Goal: Task Accomplishment & Management: Manage account settings

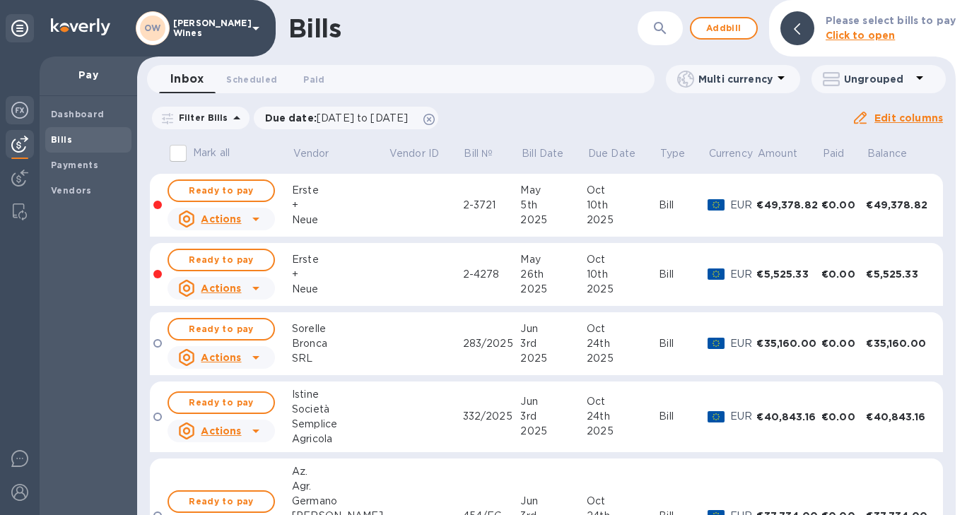
click at [23, 112] on img at bounding box center [19, 110] width 17 height 17
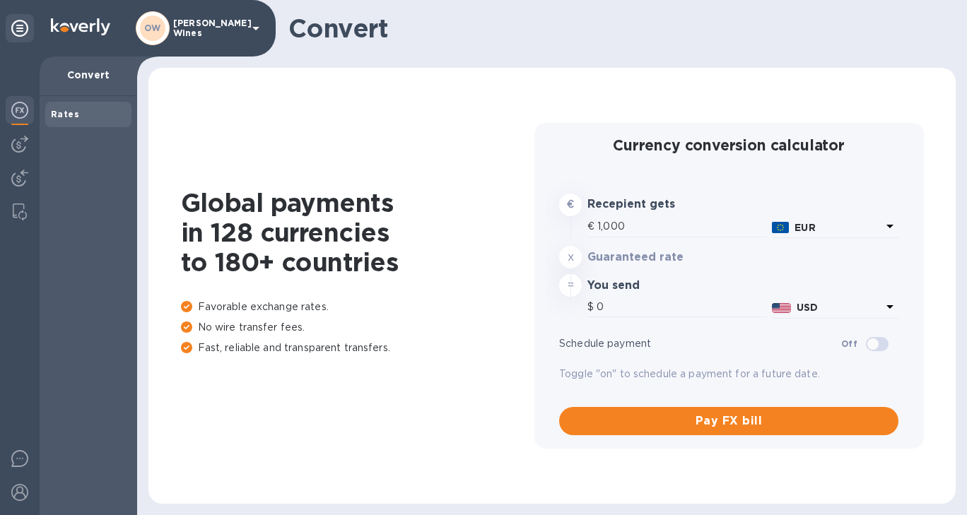
type input "1,165.7"
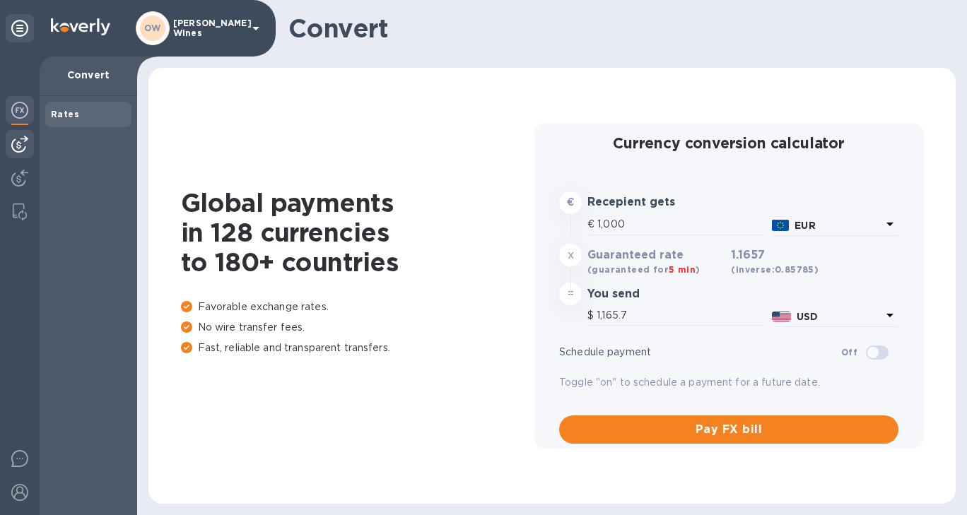
click at [15, 147] on img at bounding box center [19, 144] width 17 height 17
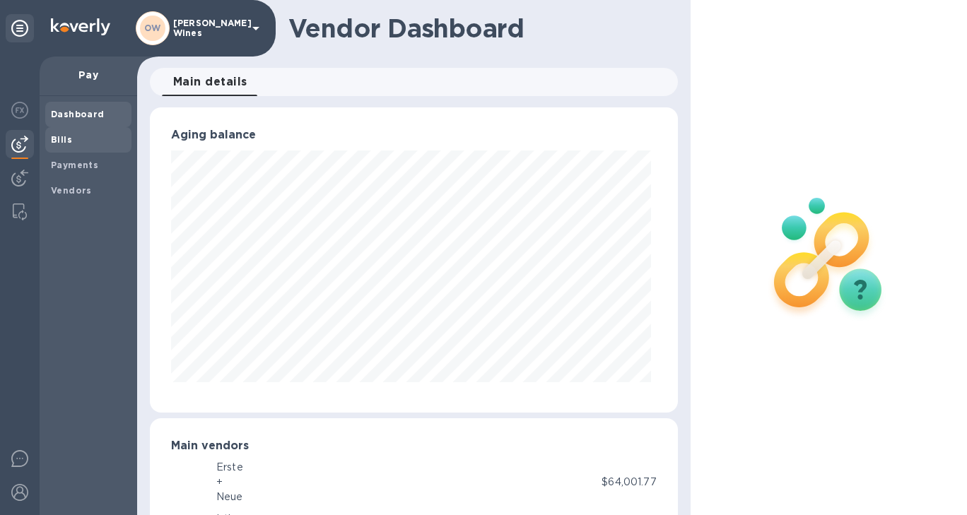
scroll to position [305, 523]
click at [60, 138] on b "Bills" at bounding box center [61, 139] width 21 height 11
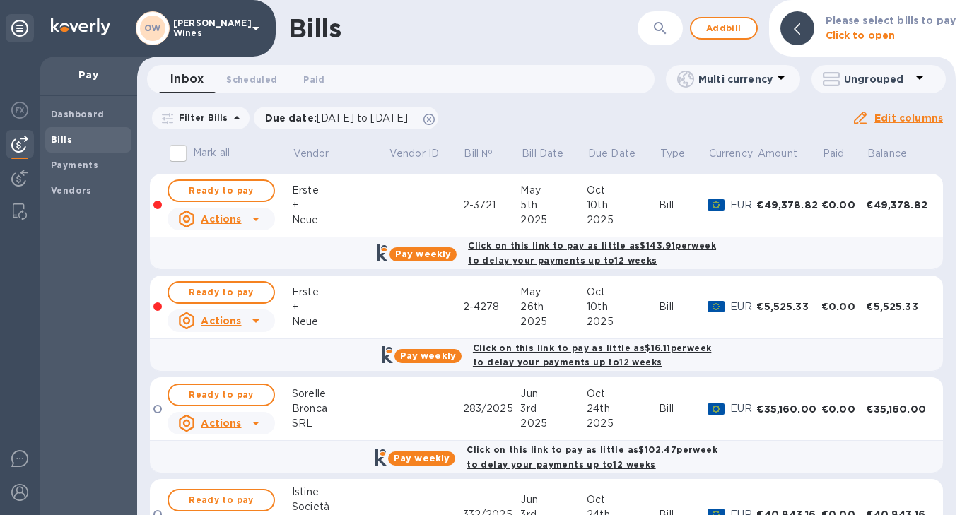
drag, startPoint x: 950, startPoint y: 228, endPoint x: 950, endPoint y: 259, distance: 30.4
click at [950, 263] on div "Mark all Vendor Vendor ID Bill № Bill Date Due Date Type Currency Amount Paid B…" at bounding box center [546, 326] width 819 height 378
click at [259, 222] on icon at bounding box center [255, 219] width 17 height 17
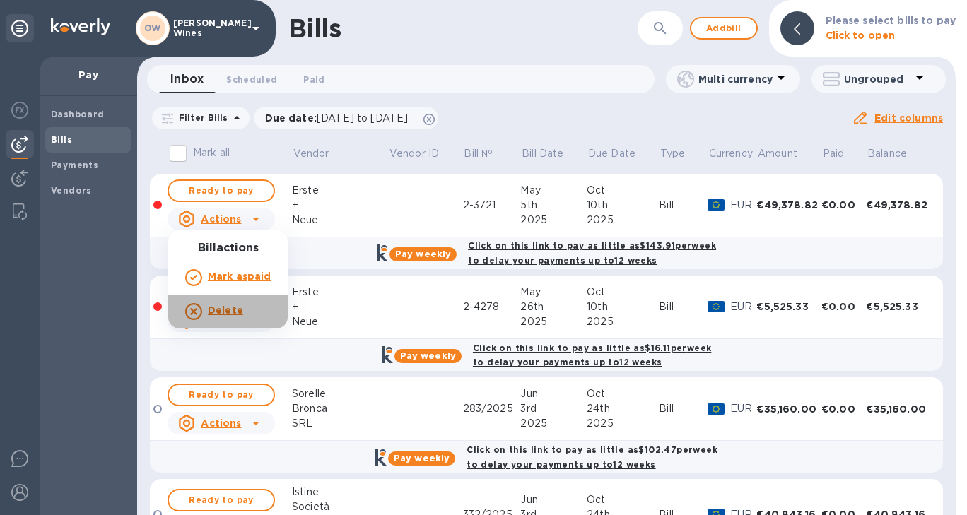
click at [218, 314] on b "Delete" at bounding box center [225, 310] width 35 height 11
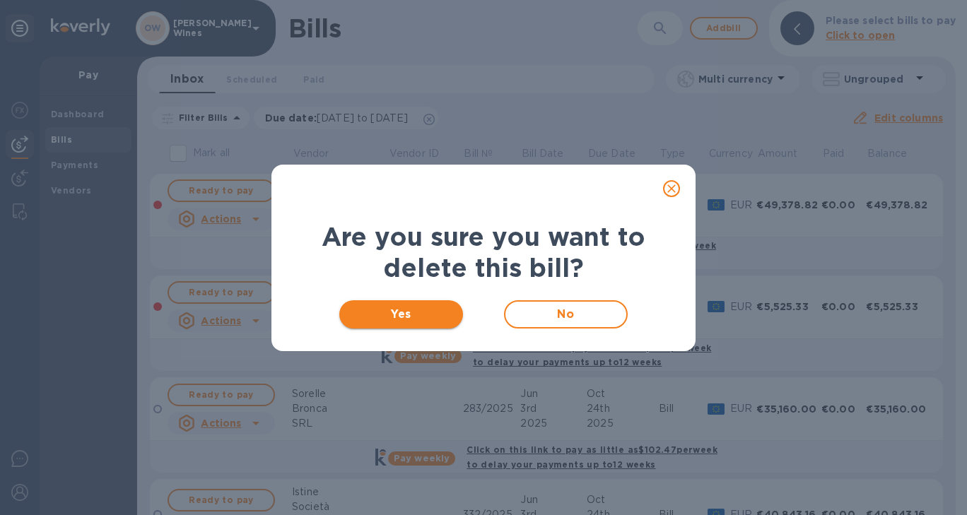
click at [407, 318] on span "Yes" at bounding box center [401, 314] width 101 height 17
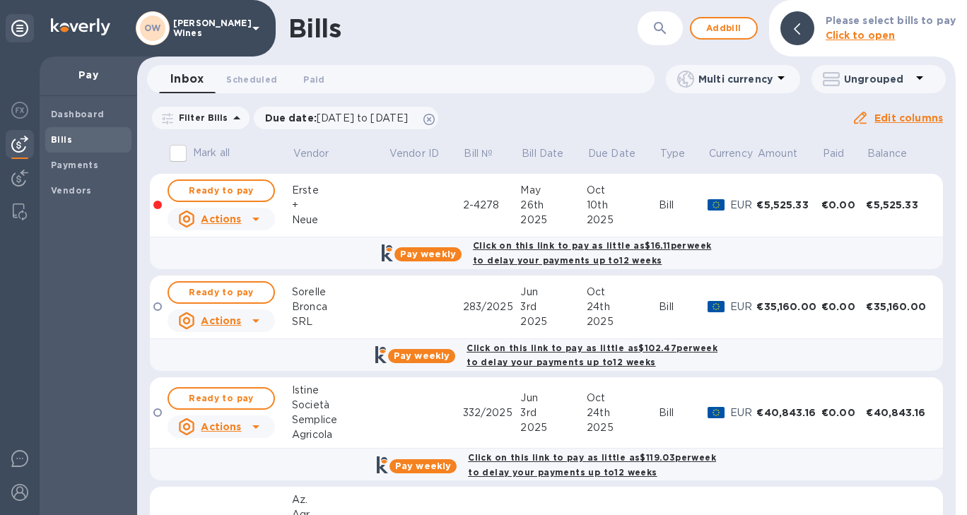
click at [264, 216] on div at bounding box center [256, 219] width 23 height 23
click at [263, 216] on icon at bounding box center [255, 219] width 17 height 17
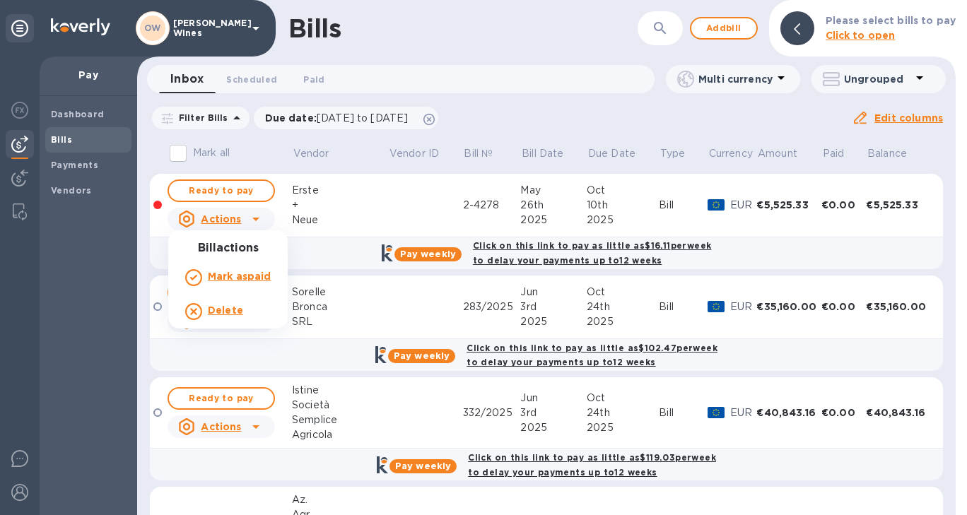
click at [224, 307] on b "Delete" at bounding box center [225, 310] width 35 height 11
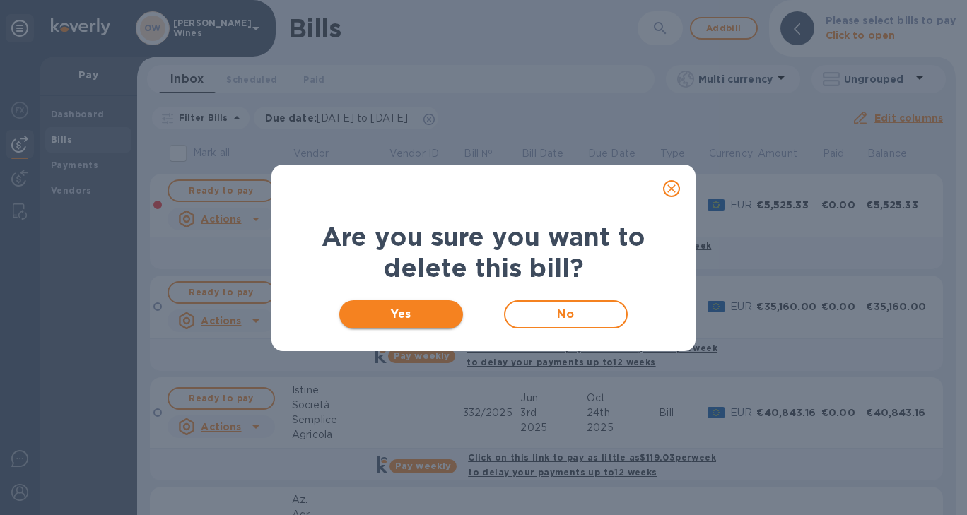
click at [402, 313] on span "Yes" at bounding box center [401, 314] width 101 height 17
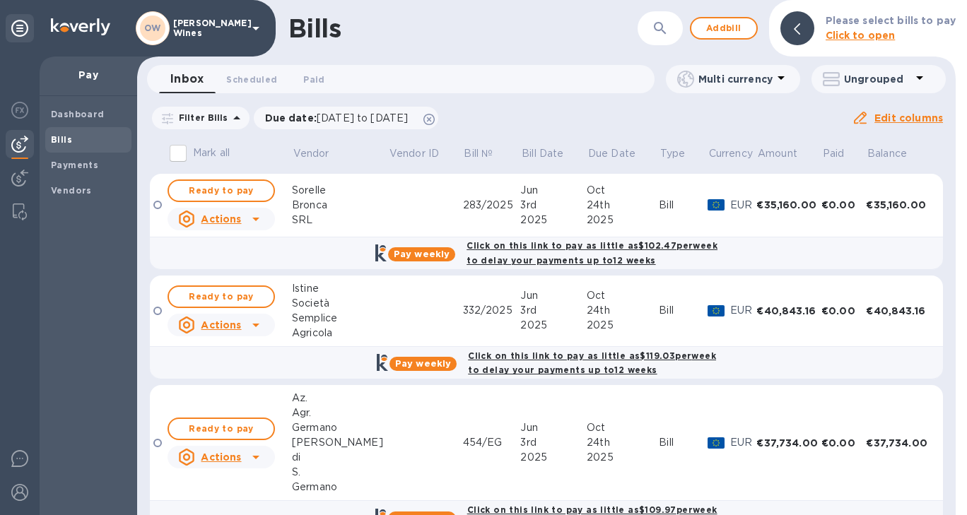
click at [259, 222] on icon at bounding box center [255, 219] width 17 height 17
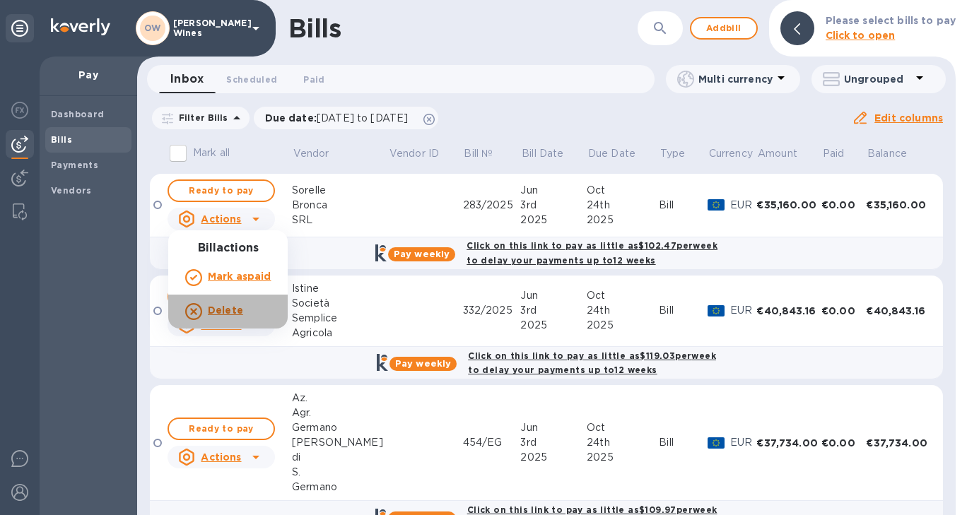
click at [221, 311] on b "Delete" at bounding box center [225, 310] width 35 height 11
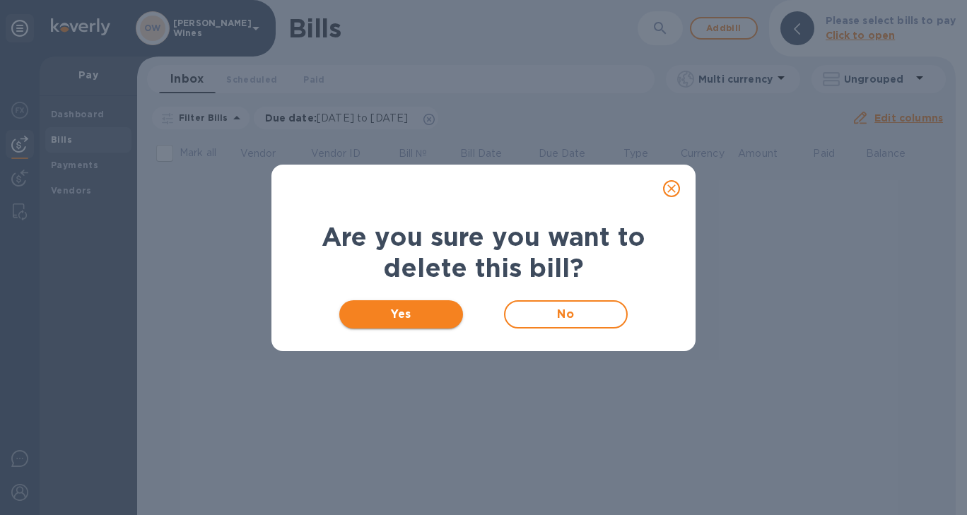
click at [394, 317] on span "Yes" at bounding box center [401, 314] width 101 height 17
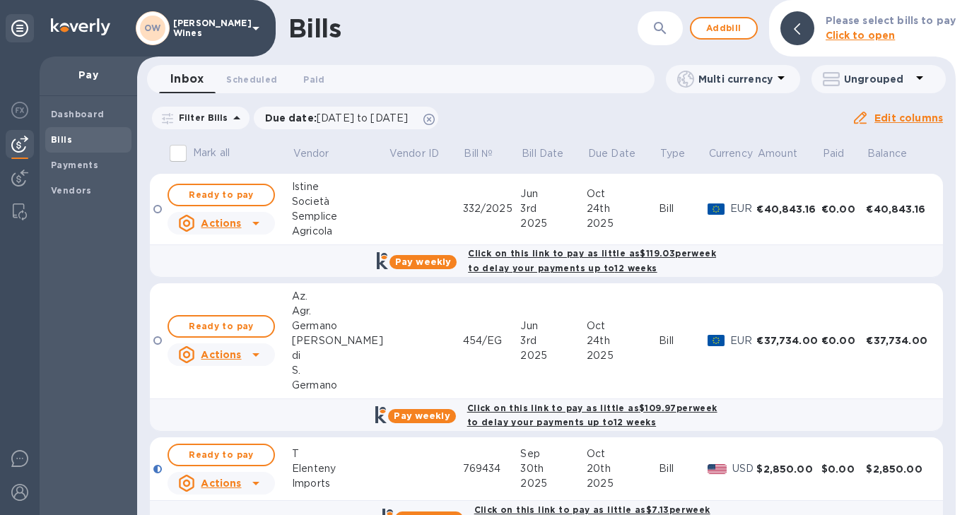
click at [255, 222] on icon at bounding box center [255, 224] width 7 height 4
click at [223, 317] on b "Delete" at bounding box center [225, 314] width 35 height 11
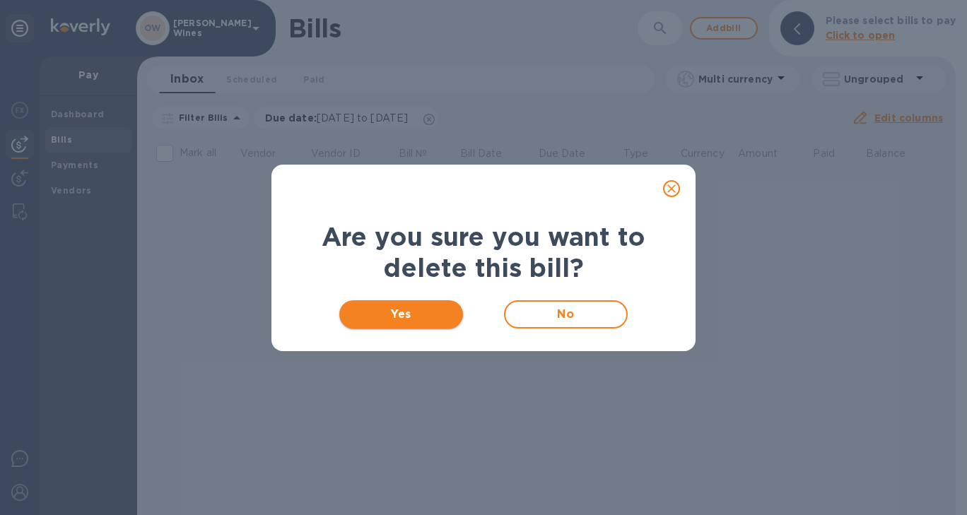
click at [420, 310] on span "Yes" at bounding box center [401, 314] width 101 height 17
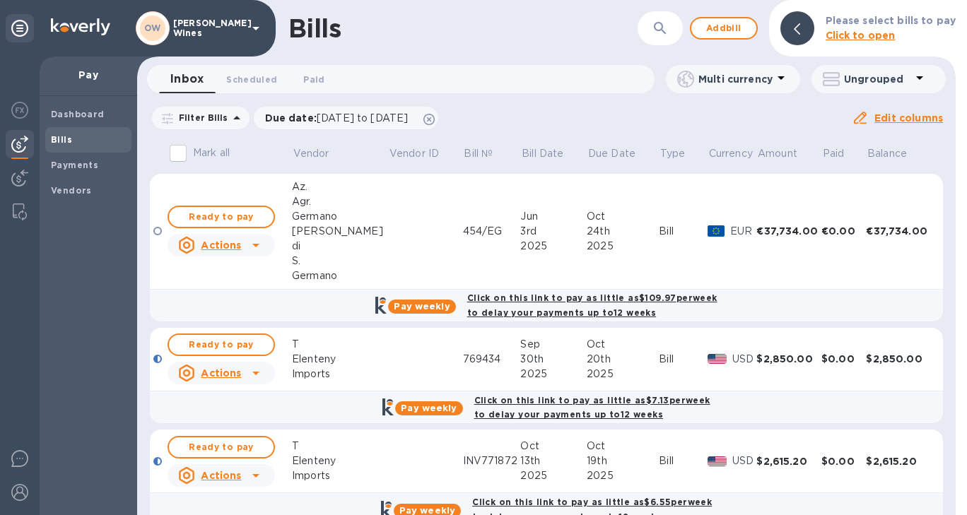
click at [257, 244] on icon at bounding box center [255, 246] width 7 height 4
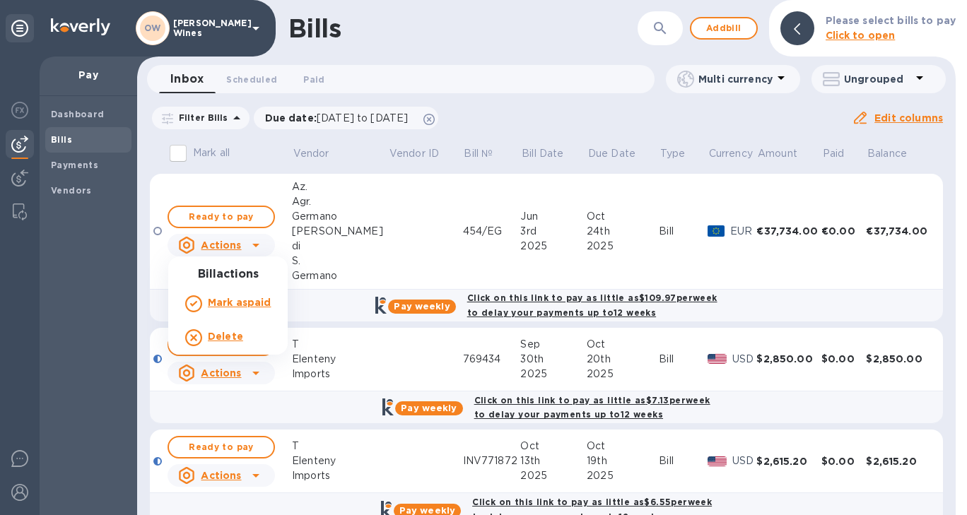
click at [231, 334] on b "Delete" at bounding box center [225, 336] width 35 height 11
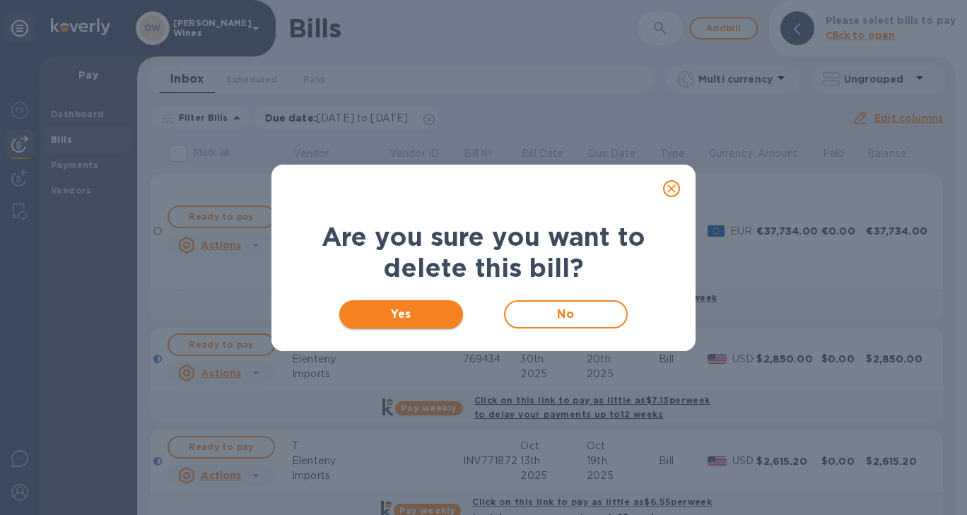
click at [403, 310] on span "Yes" at bounding box center [401, 314] width 101 height 17
